Goal: Complete application form: Complete application form

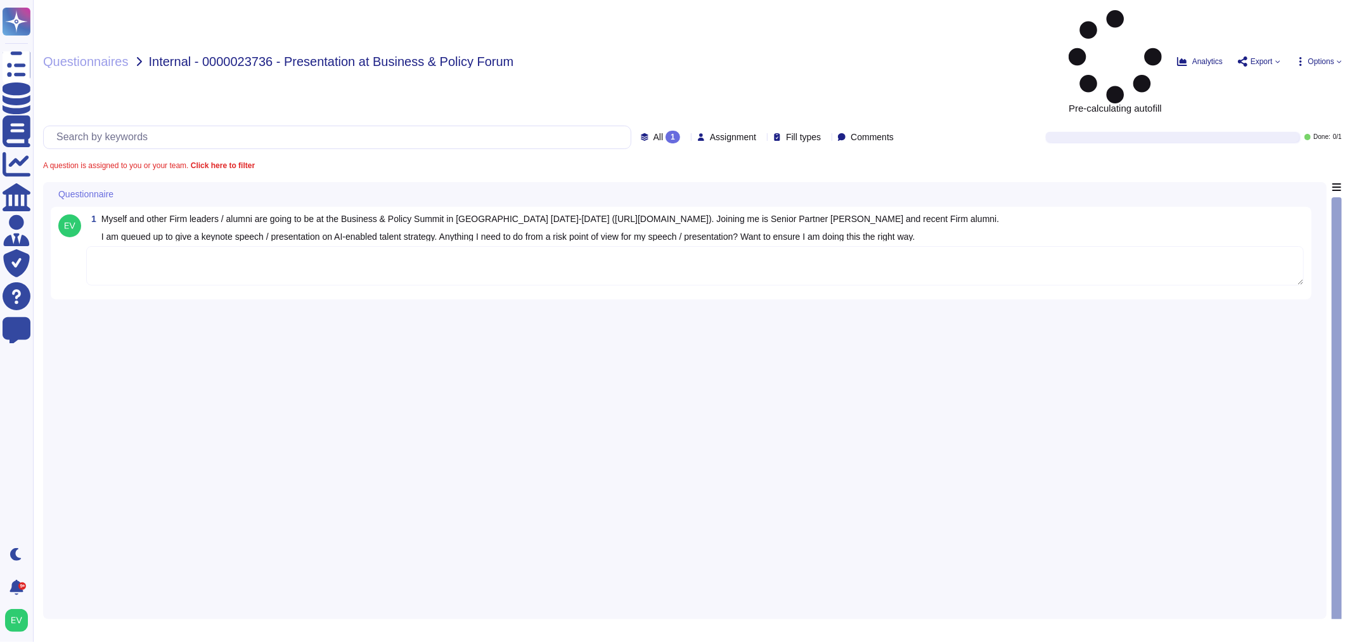
click at [124, 246] on textarea at bounding box center [695, 265] width 1218 height 39
